Goal: Navigation & Orientation: Understand site structure

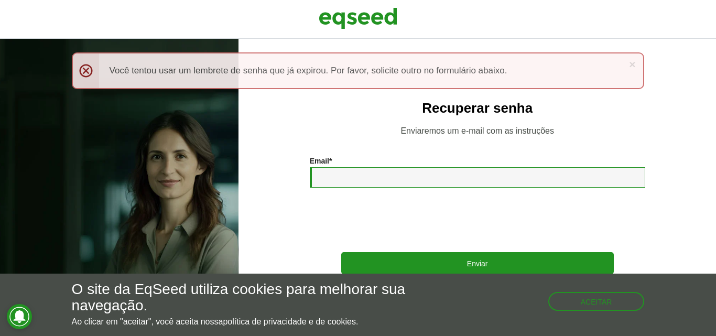
click at [355, 183] on input "Email *" at bounding box center [478, 177] width 336 height 20
type input "**********"
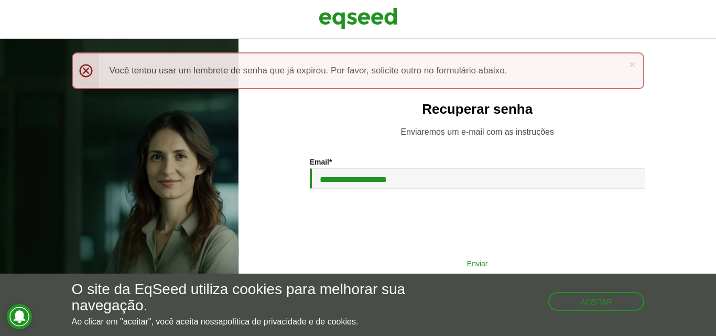
click at [466, 263] on button "Enviar" at bounding box center [477, 263] width 273 height 20
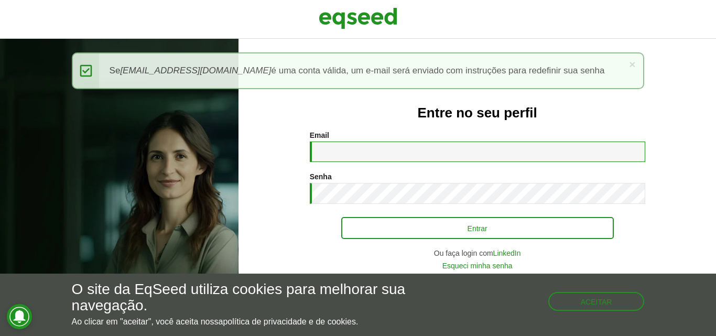
type input "**********"
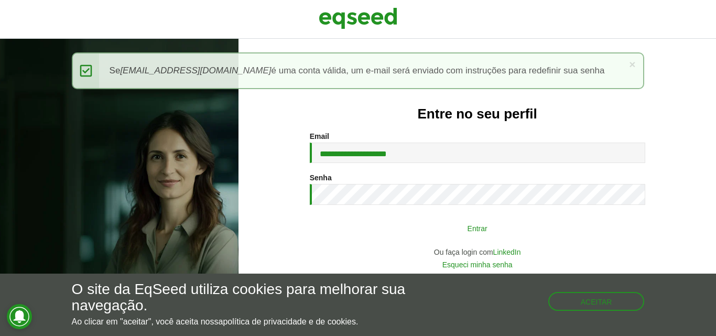
click at [468, 226] on button "Entrar" at bounding box center [477, 228] width 273 height 20
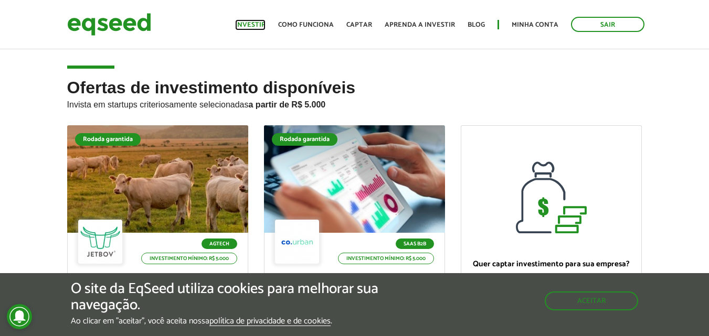
click at [254, 26] on link "Investir" at bounding box center [250, 25] width 30 height 7
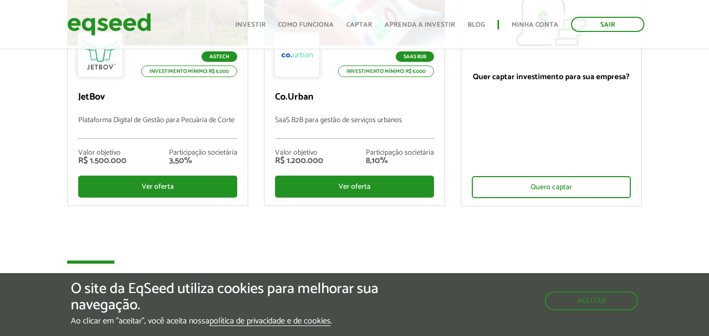
scroll to position [159, 0]
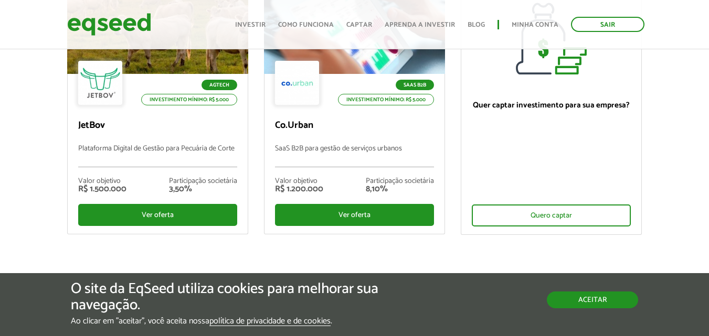
click at [596, 304] on button "Aceitar" at bounding box center [591, 300] width 91 height 17
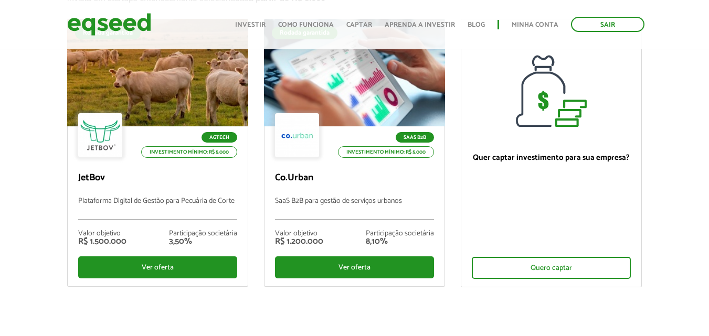
scroll to position [131, 0]
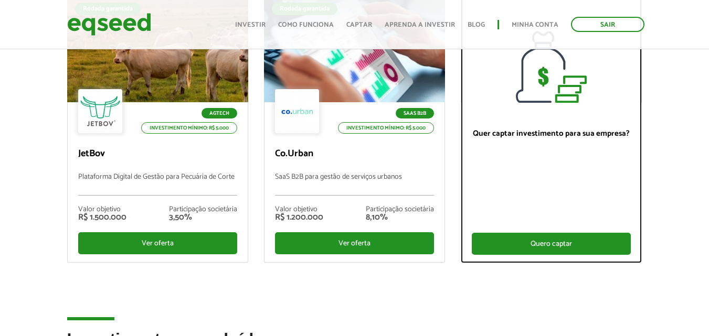
click at [551, 240] on div "Quero captar" at bounding box center [550, 244] width 159 height 22
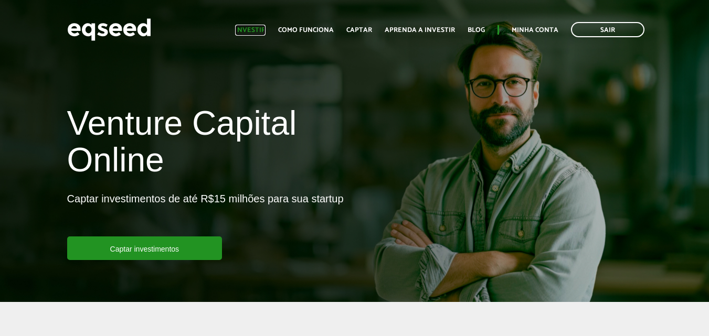
click at [261, 29] on link "Investir" at bounding box center [250, 30] width 30 height 7
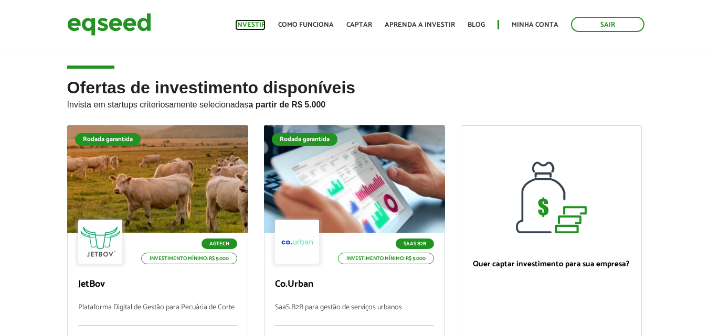
click at [259, 24] on link "Investir" at bounding box center [250, 25] width 30 height 7
click at [308, 24] on link "Como funciona" at bounding box center [306, 25] width 56 height 7
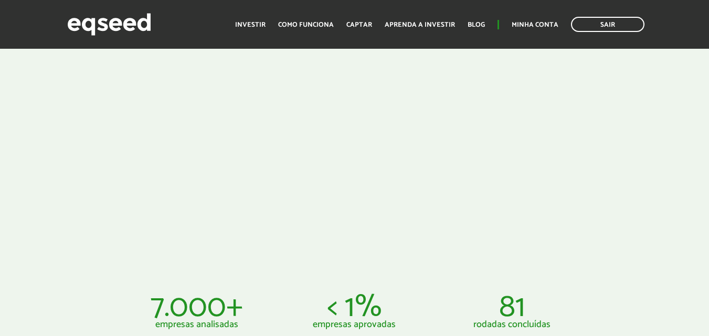
scroll to position [284, 0]
